Goal: Find specific page/section: Find specific page/section

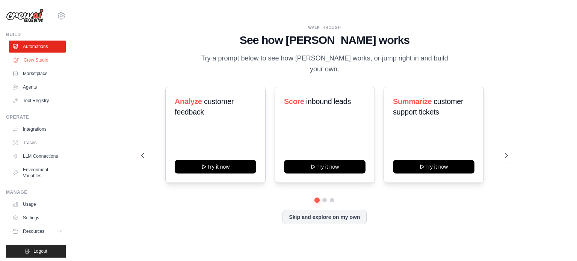
click at [30, 60] on link "Crew Studio" at bounding box center [38, 60] width 57 height 12
